Goal: Task Accomplishment & Management: Manage account settings

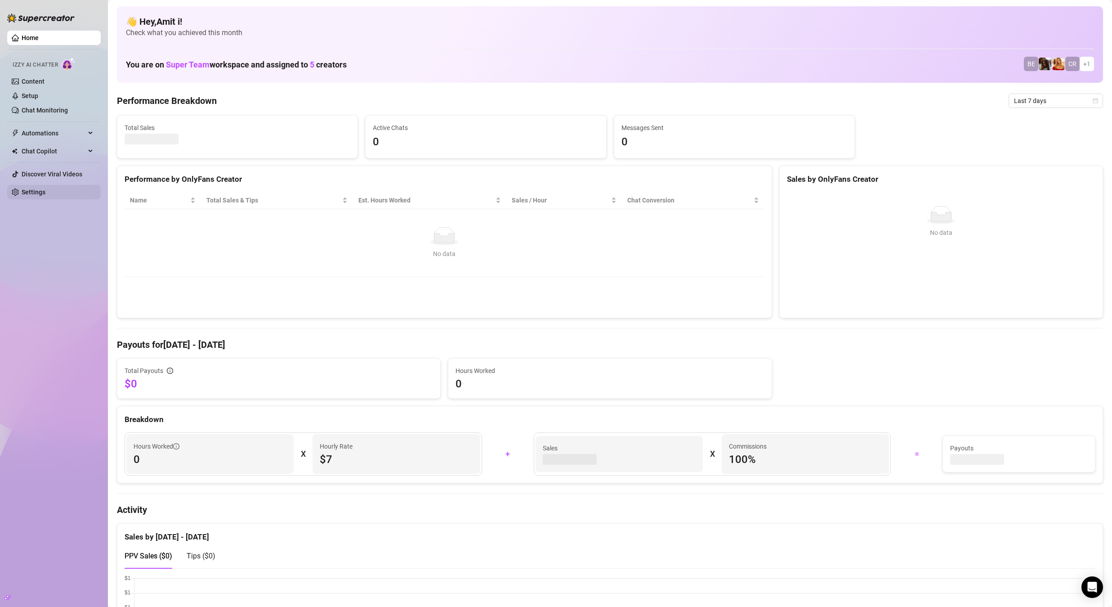
click at [45, 194] on link "Settings" at bounding box center [34, 191] width 24 height 7
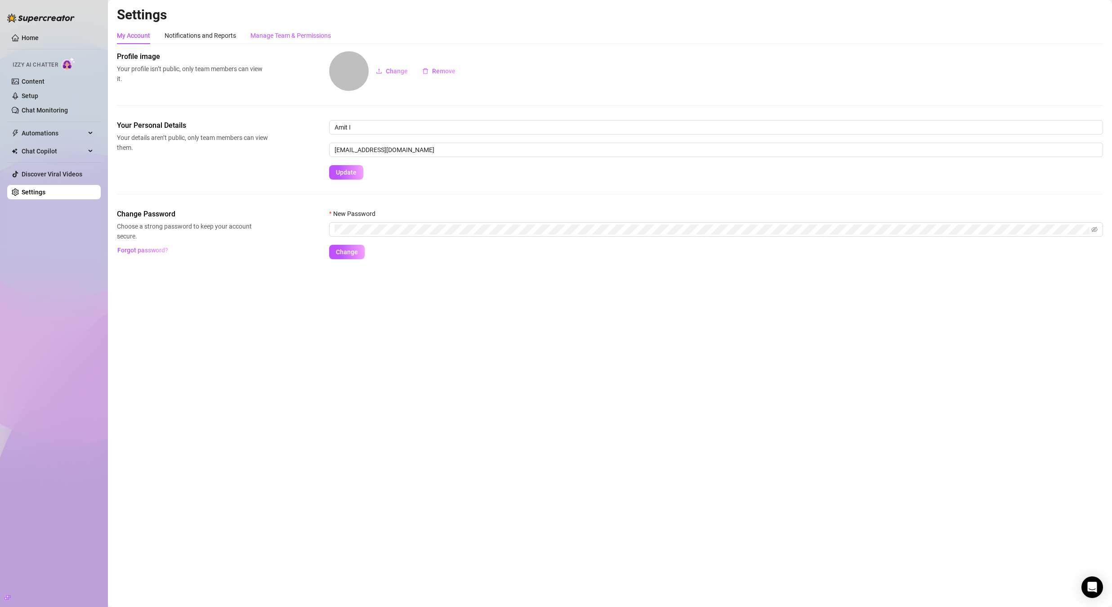
click at [291, 32] on div "Manage Team & Permissions" at bounding box center [290, 36] width 80 height 10
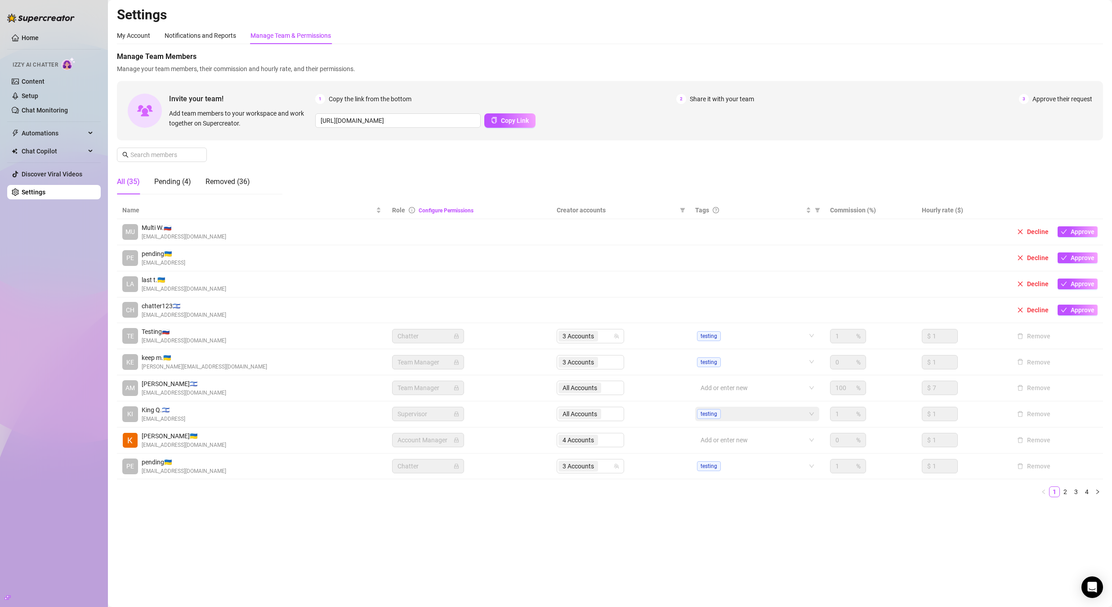
click at [764, 30] on div "My Account Notifications and Reports Manage Team & Permissions" at bounding box center [610, 35] width 986 height 17
